Goal: Task Accomplishment & Management: Complete application form

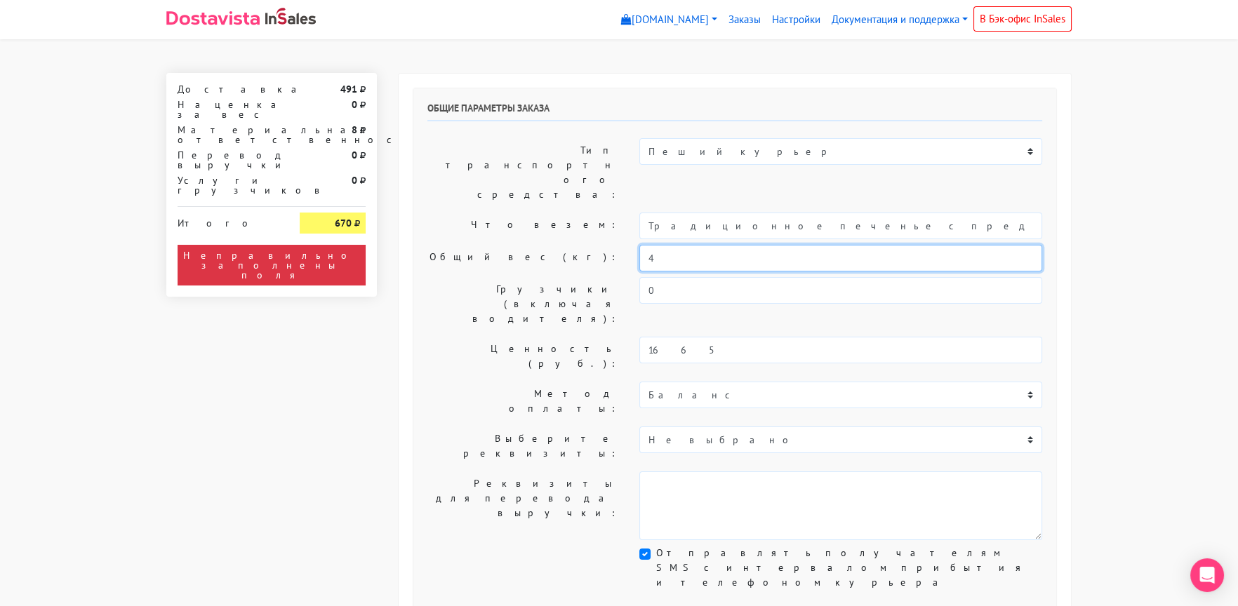
drag, startPoint x: 661, startPoint y: 217, endPoint x: 611, endPoint y: 218, distance: 50.5
click at [611, 245] on div "Общий вес (кг): 4" at bounding box center [735, 258] width 636 height 27
type input "1"
click at [552, 277] on label "Грузчики (включая водителя):" at bounding box center [523, 304] width 212 height 54
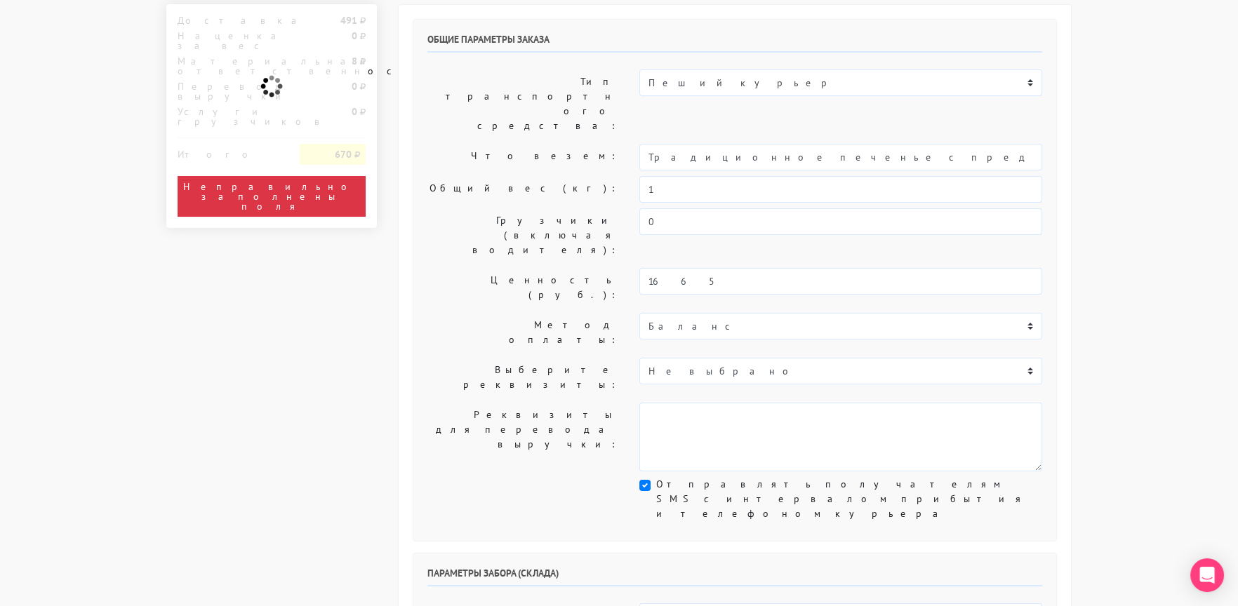
scroll to position [280, 0]
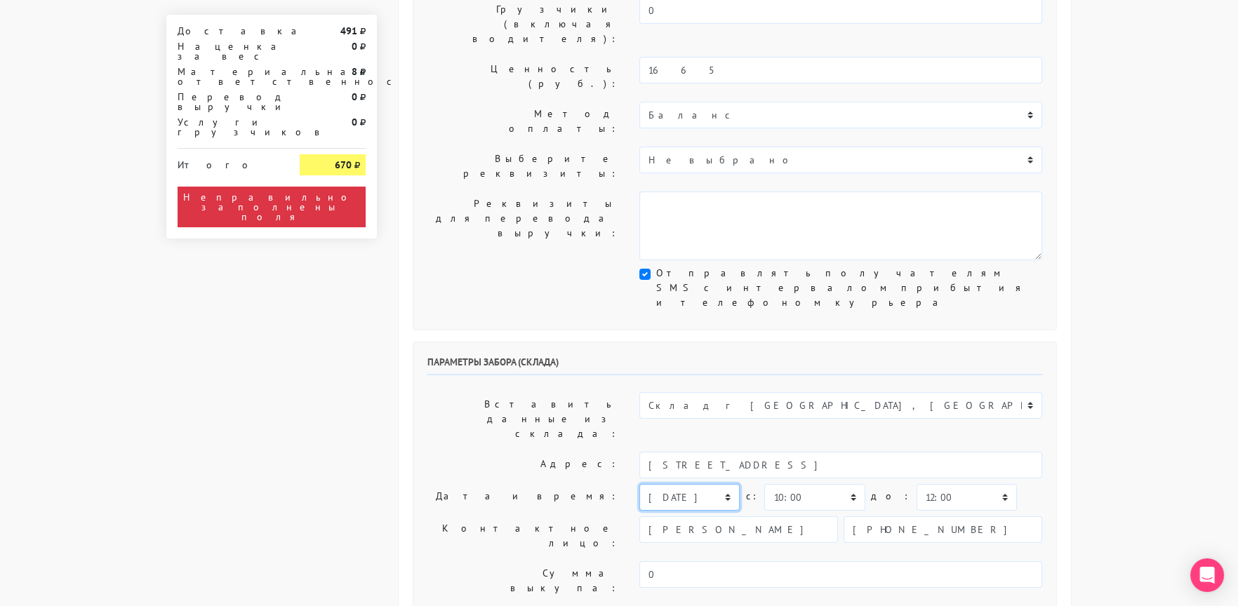
click at [672, 484] on select "[DATE] [DATE] [DATE] [DATE] [DATE] [DATE] [DATE] [DATE] [DATE]" at bounding box center [689, 497] width 100 height 27
select select "[DATE]"
click at [639, 484] on select "[DATE] [DATE] [DATE] [DATE] [DATE] [DATE] [DATE] [DATE] [DATE]" at bounding box center [689, 497] width 100 height 27
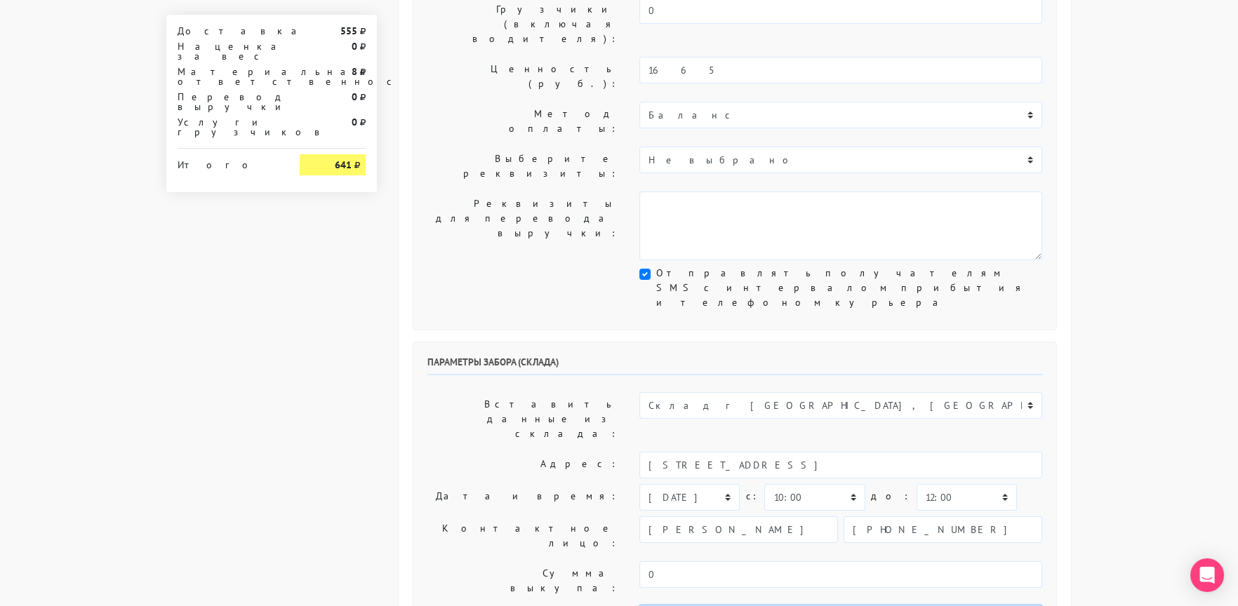
type textarea "Заказ 30552. Как пройти: по [GEOGRAPHIC_DATA] от круга второй поворот во двор. …"
click at [522, 348] on div "Параметры забора (склада) Вставить данные из склада: Склад г [GEOGRAPHIC_DATA],…" at bounding box center [734, 519] width 643 height 352
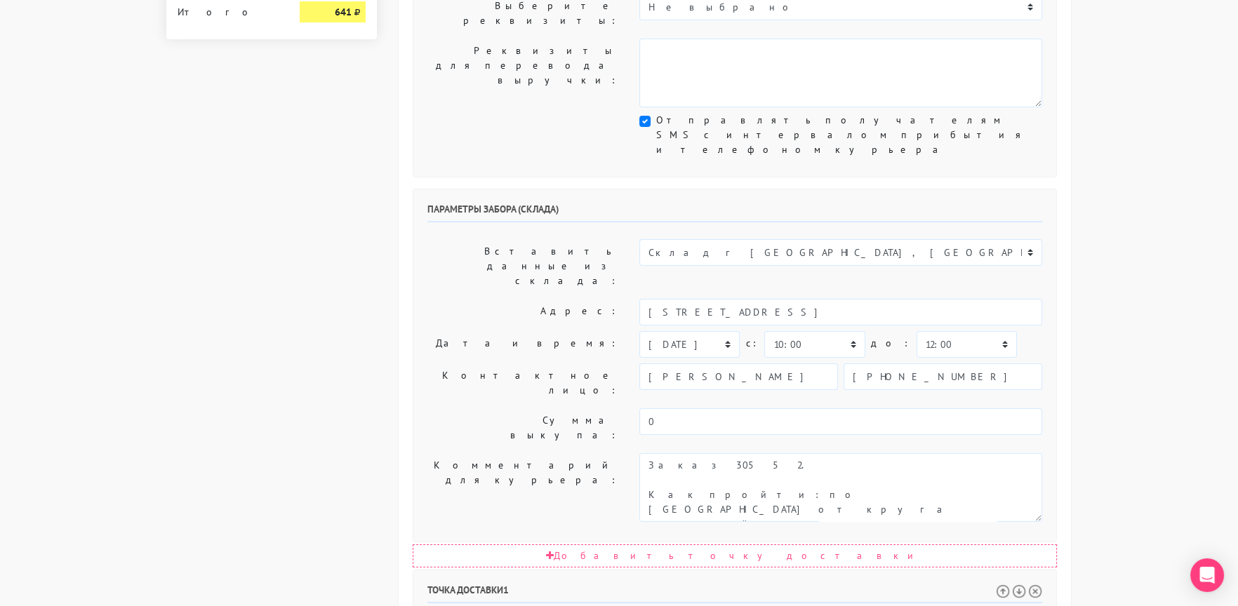
scroll to position [631, 0]
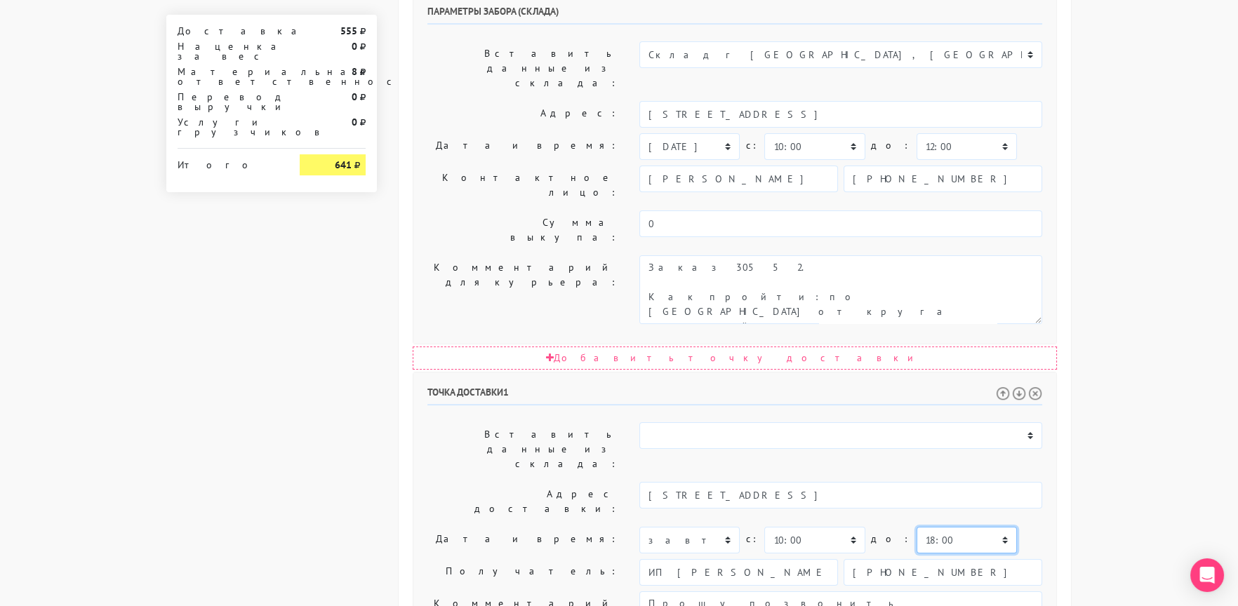
click at [917, 527] on select "00:00 00:30 01:00 01:30 02:00 02:30 03:00 03:30 04:00 04:30 05:00 05:30 06:00 0…" at bounding box center [967, 540] width 100 height 27
select select "17:30"
click at [917, 527] on select "00:00 00:30 01:00 01:30 02:00 02:30 03:00 03:30 04:00 04:30 05:00 05:30 06:00 0…" at bounding box center [967, 540] width 100 height 27
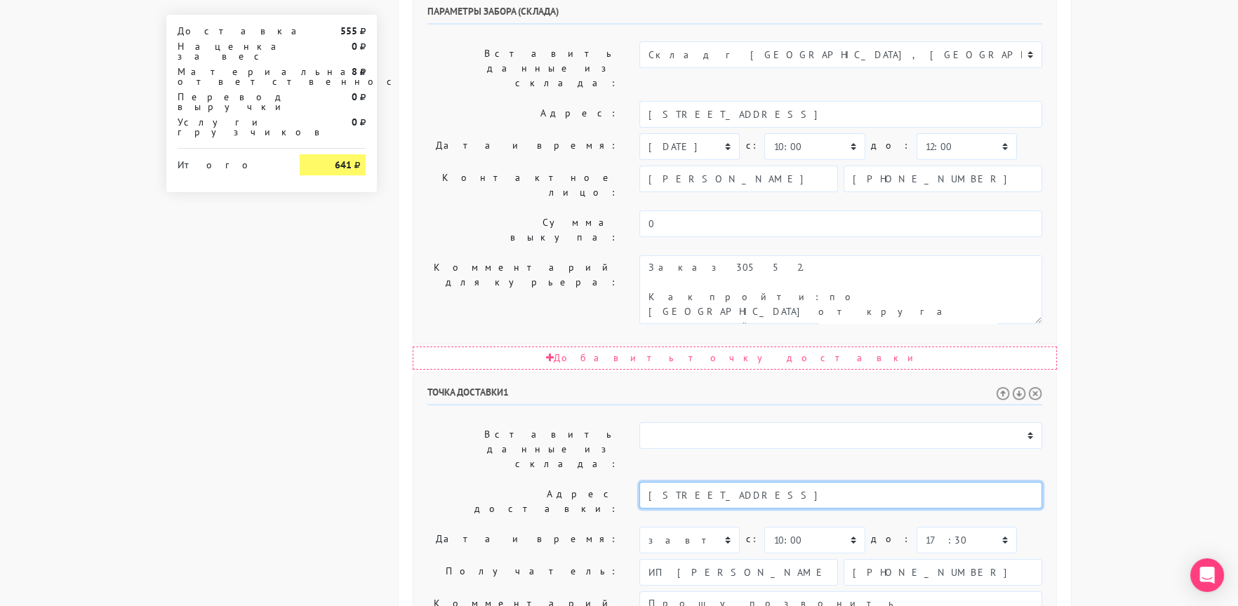
click at [774, 482] on input "[STREET_ADDRESS]" at bounding box center [840, 495] width 403 height 27
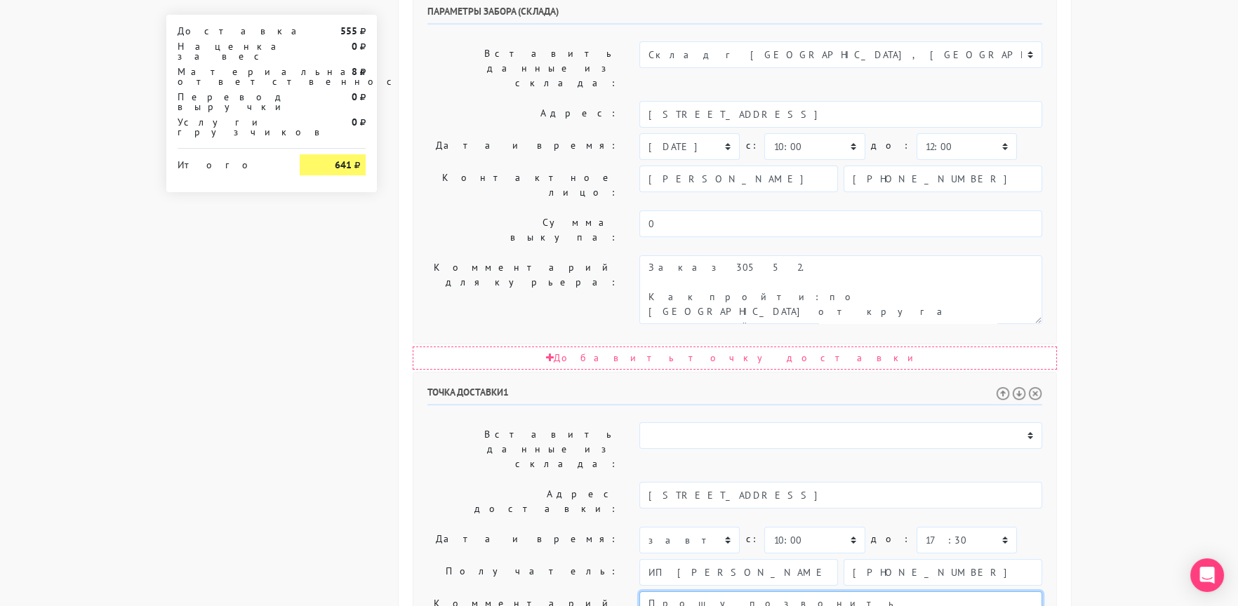
drag, startPoint x: 887, startPoint y: 376, endPoint x: 1023, endPoint y: 395, distance: 137.5
paste textarea "[STREET_ADDRESS]"
type textarea "Прошу позвонить получателю перед выездом. До 18.00. [STREET_ADDRESS]"
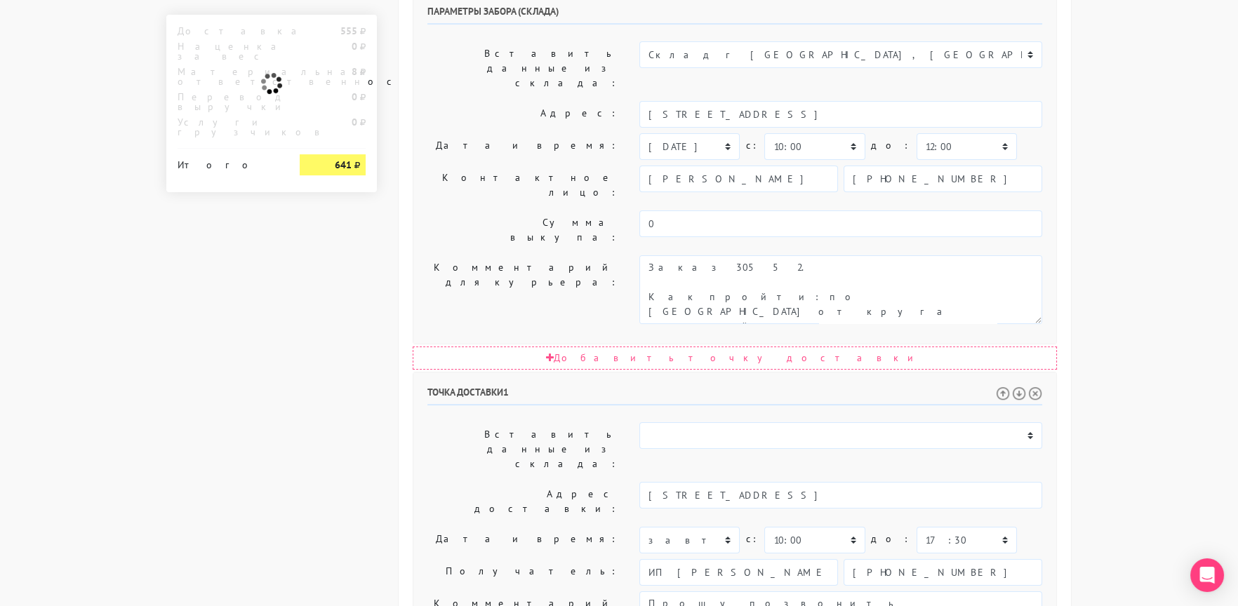
click at [452, 559] on label "Получатель:" at bounding box center [523, 572] width 212 height 27
